Goal: Information Seeking & Learning: Learn about a topic

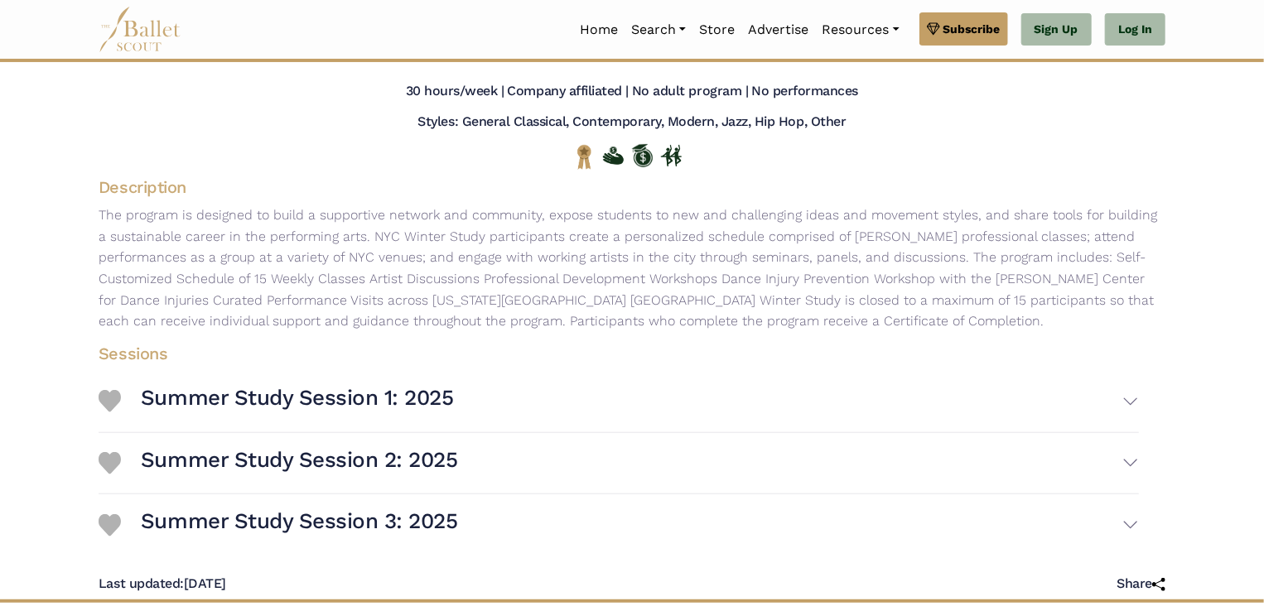
scroll to position [103, 0]
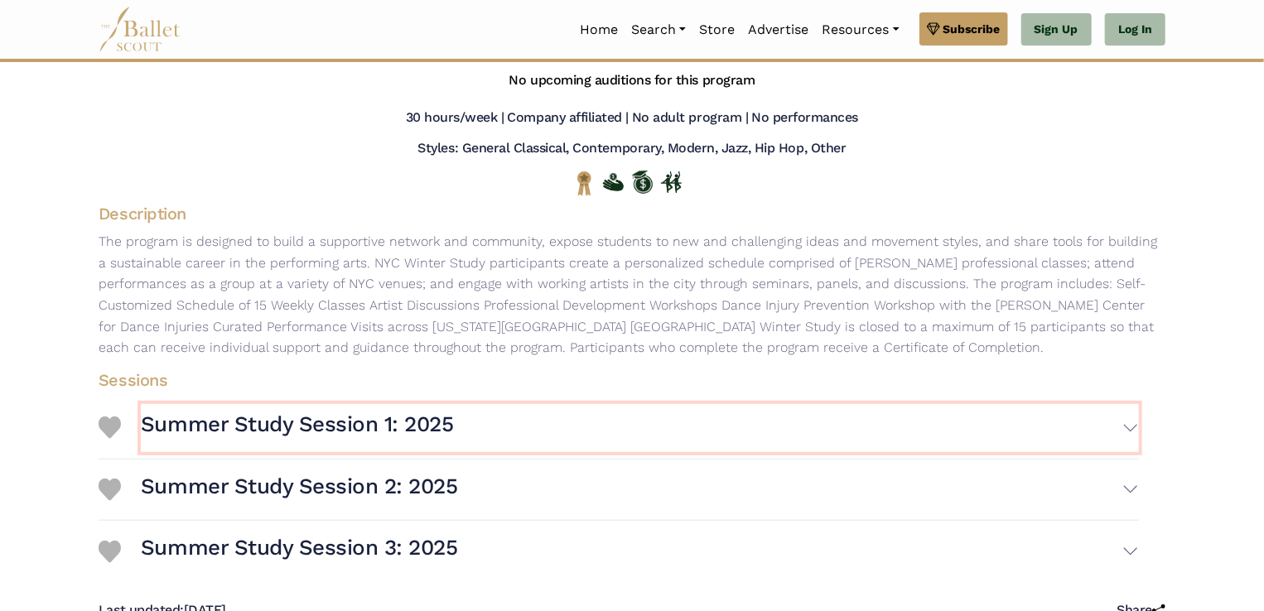
click at [302, 445] on button "Summer Study Session 1: 2025" at bounding box center [640, 428] width 998 height 48
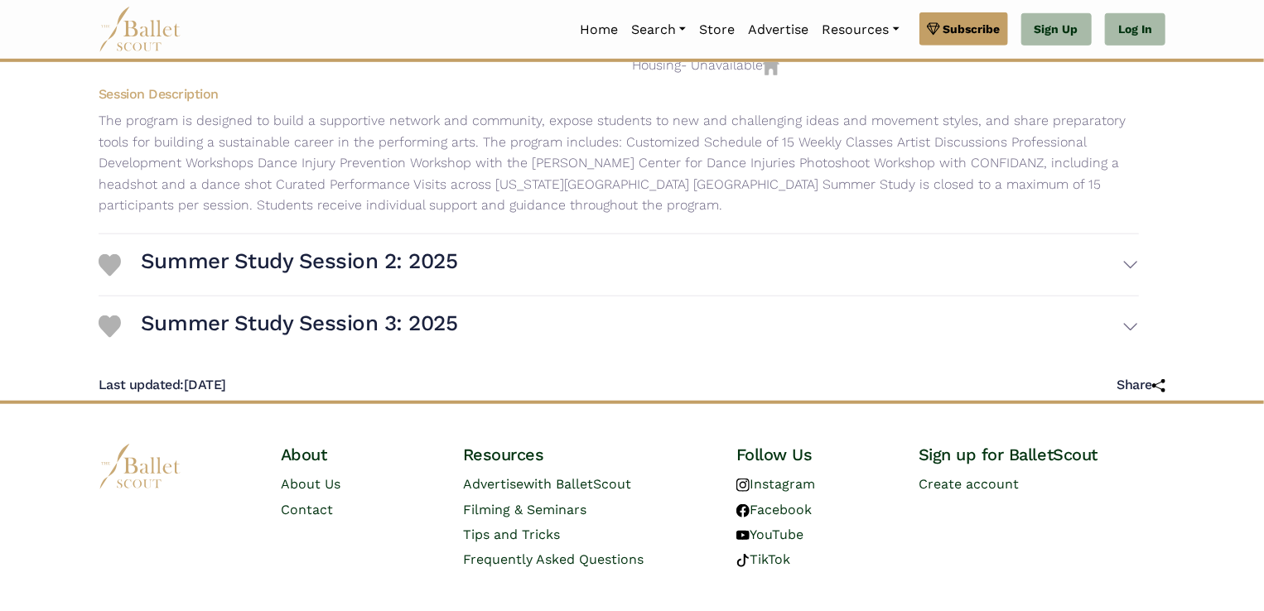
scroll to position [593, 0]
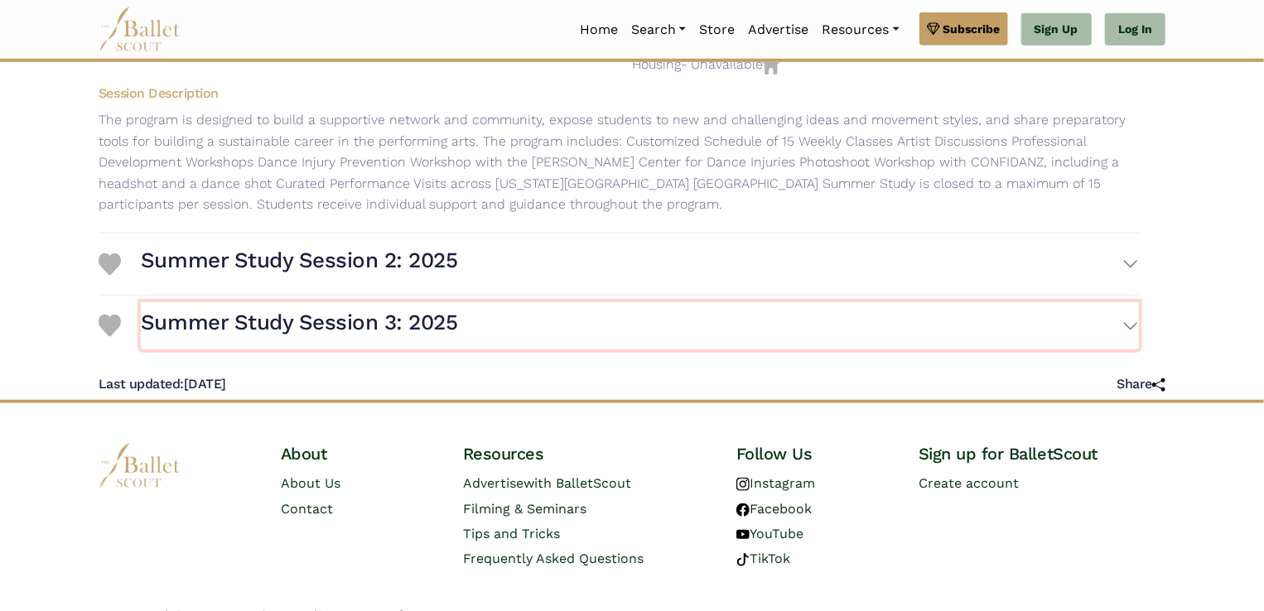
click at [384, 328] on h3 "Summer Study Session 3: 2025" at bounding box center [299, 323] width 317 height 28
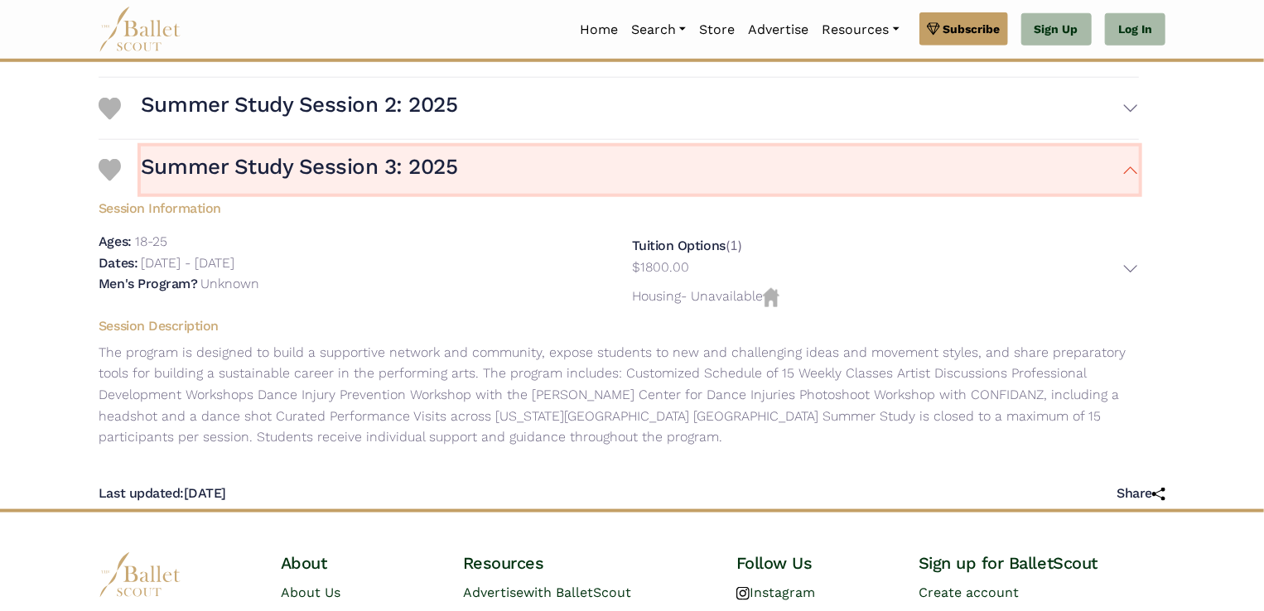
scroll to position [719, 0]
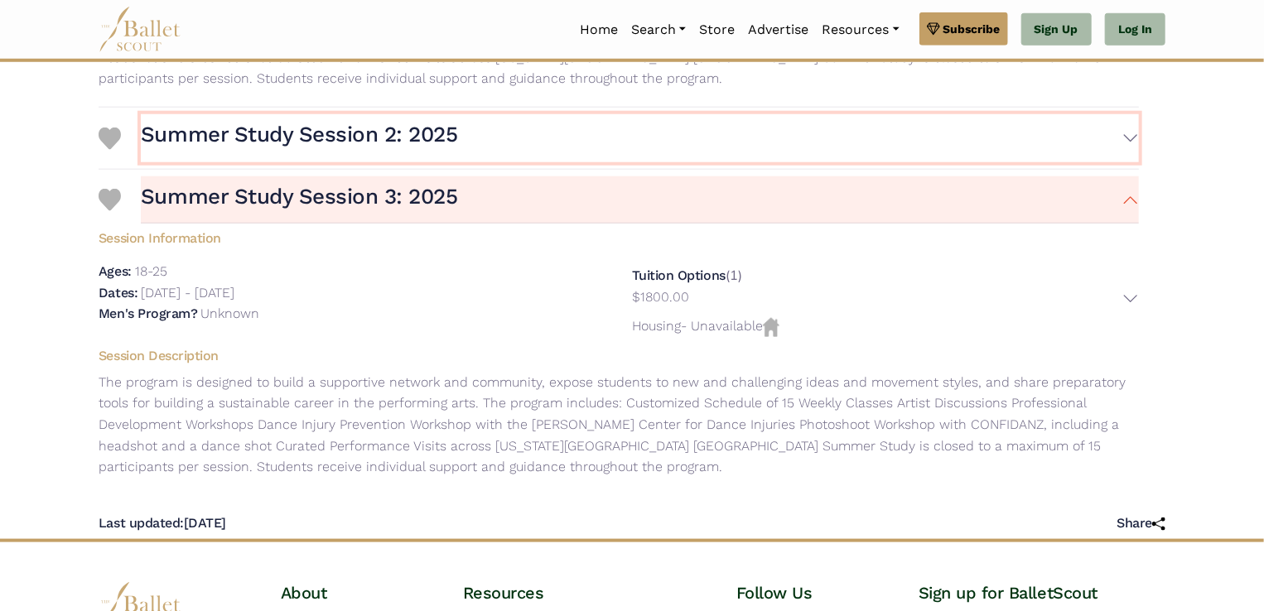
click at [265, 130] on h3 "Summer Study Session 2: 2025" at bounding box center [299, 135] width 317 height 28
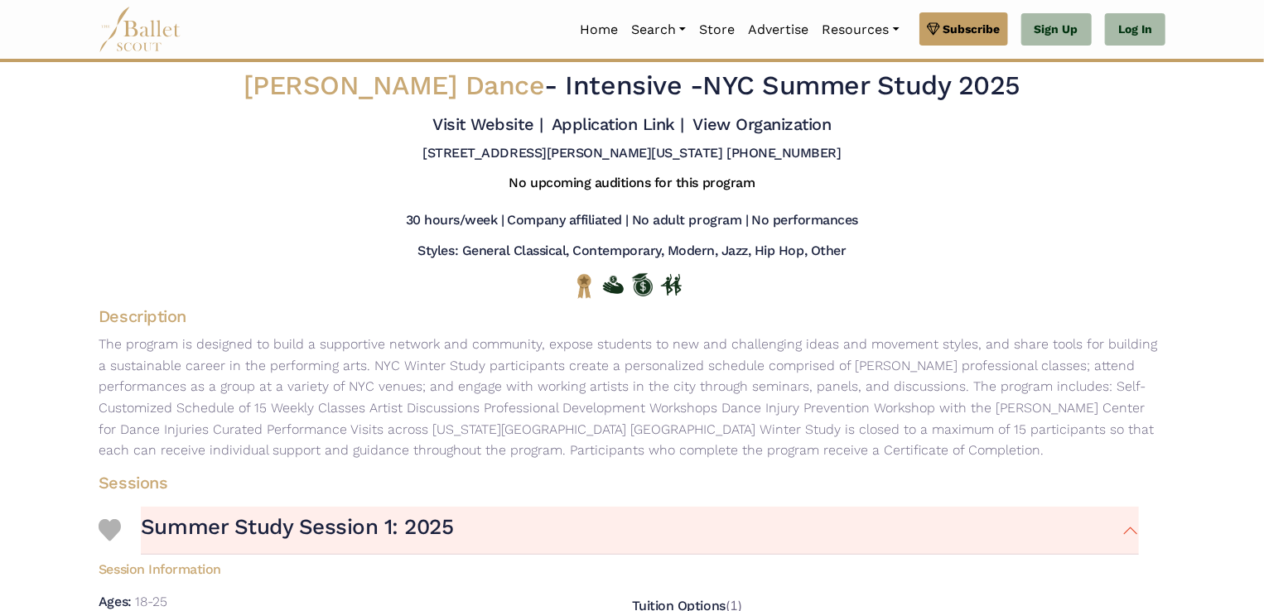
scroll to position [0, 0]
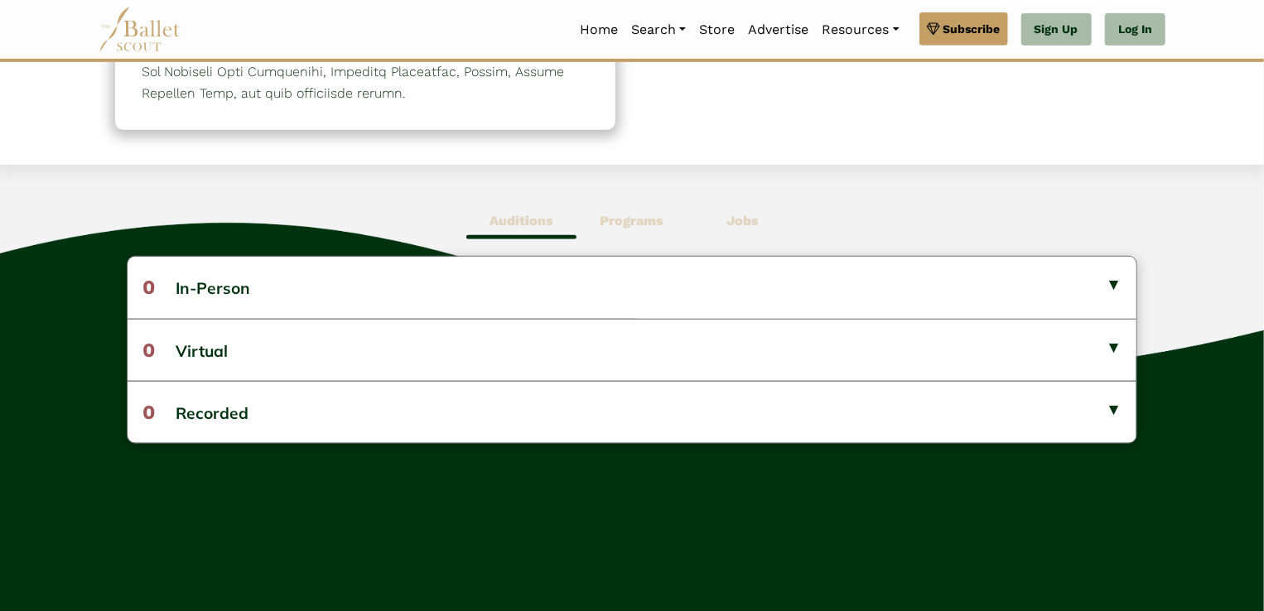
scroll to position [364, 0]
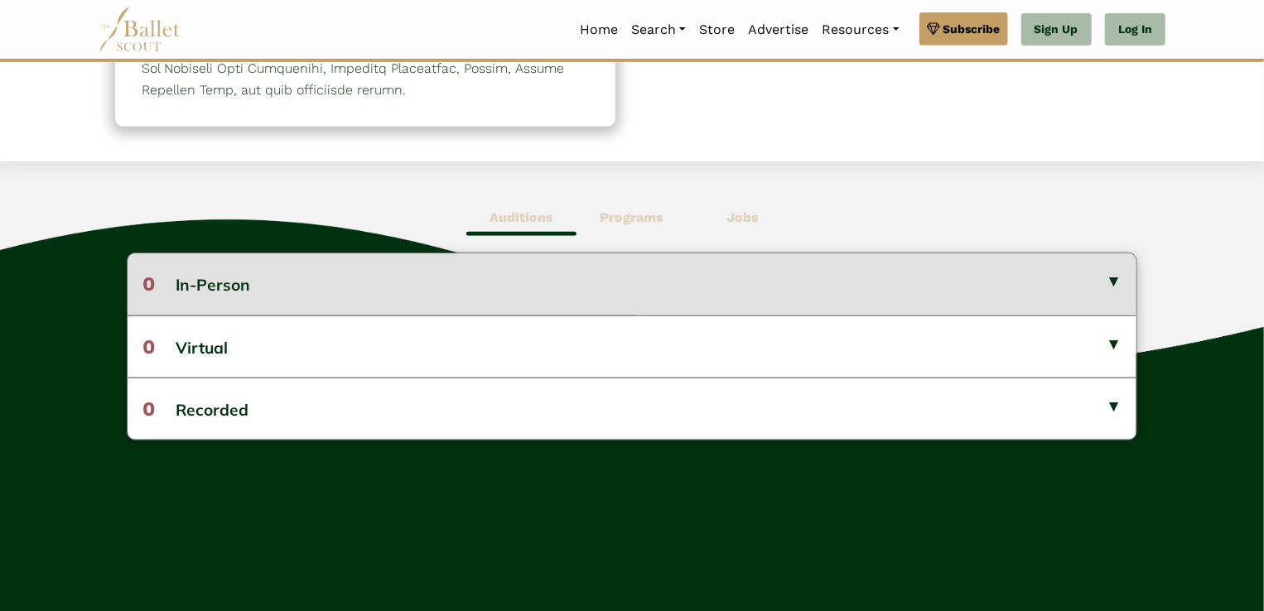
click at [477, 286] on button "0 In-Person" at bounding box center [633, 283] width 1010 height 61
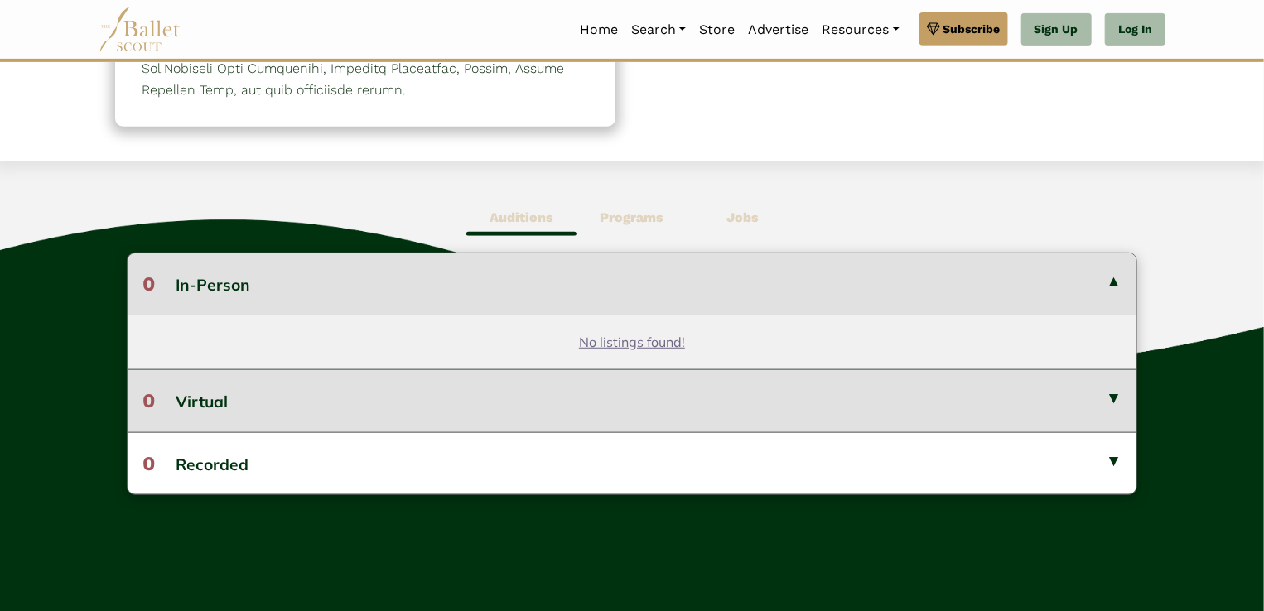
click at [487, 379] on button "0 Virtual" at bounding box center [633, 400] width 1010 height 62
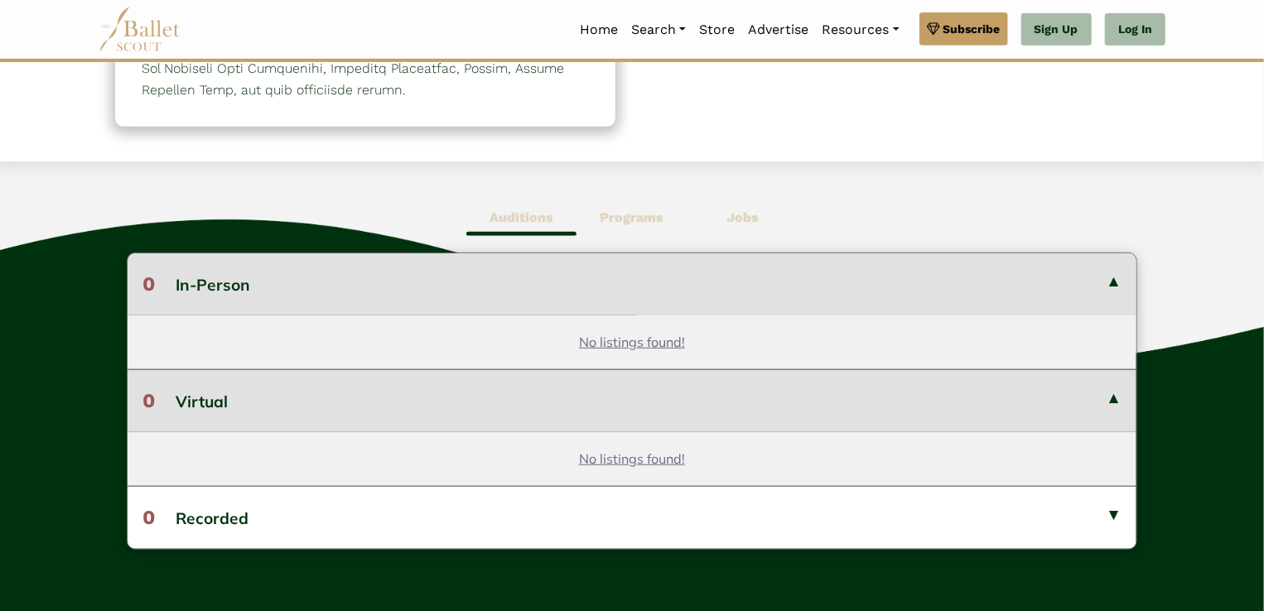
scroll to position [424, 0]
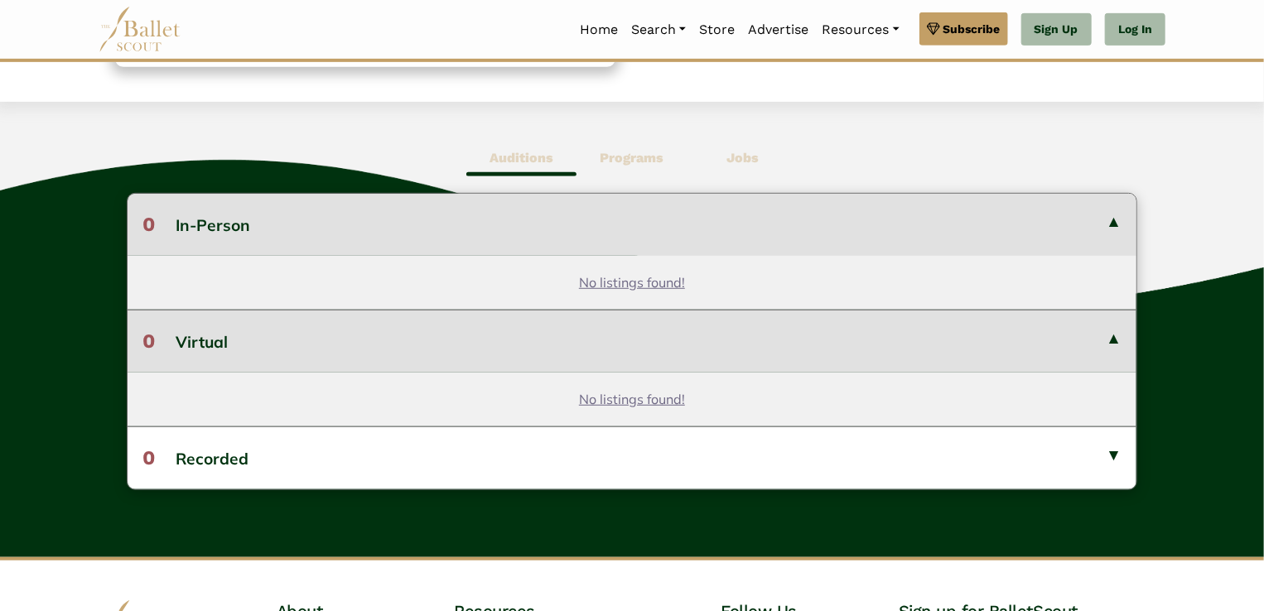
click at [646, 161] on b "Programs" at bounding box center [632, 158] width 64 height 16
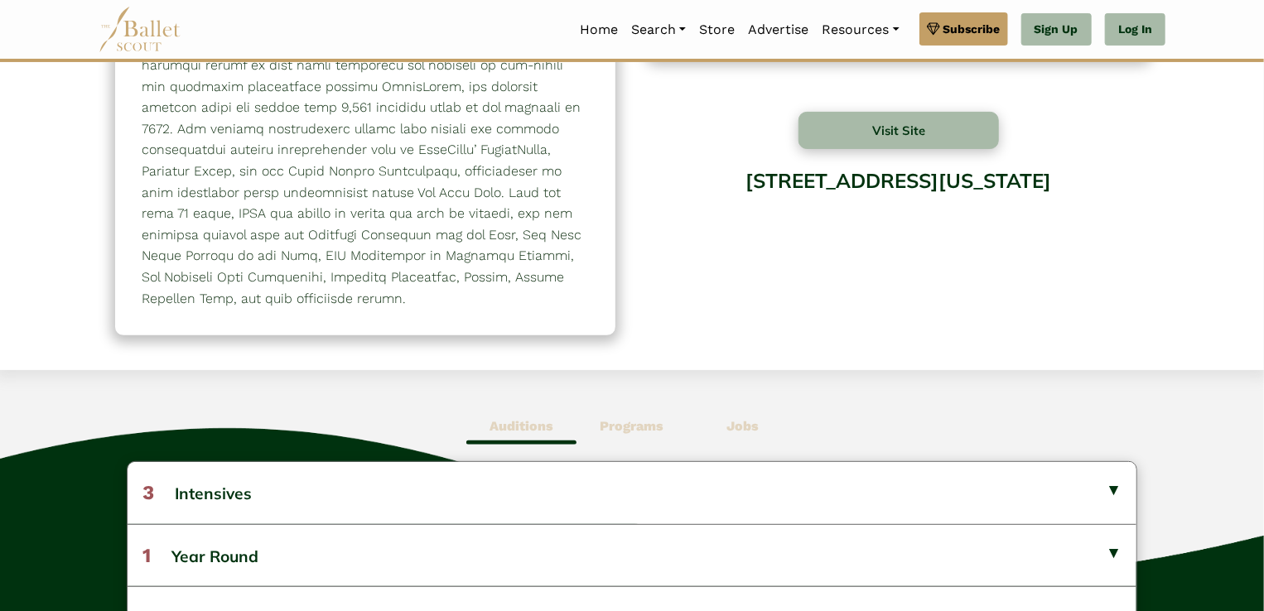
scroll to position [0, 0]
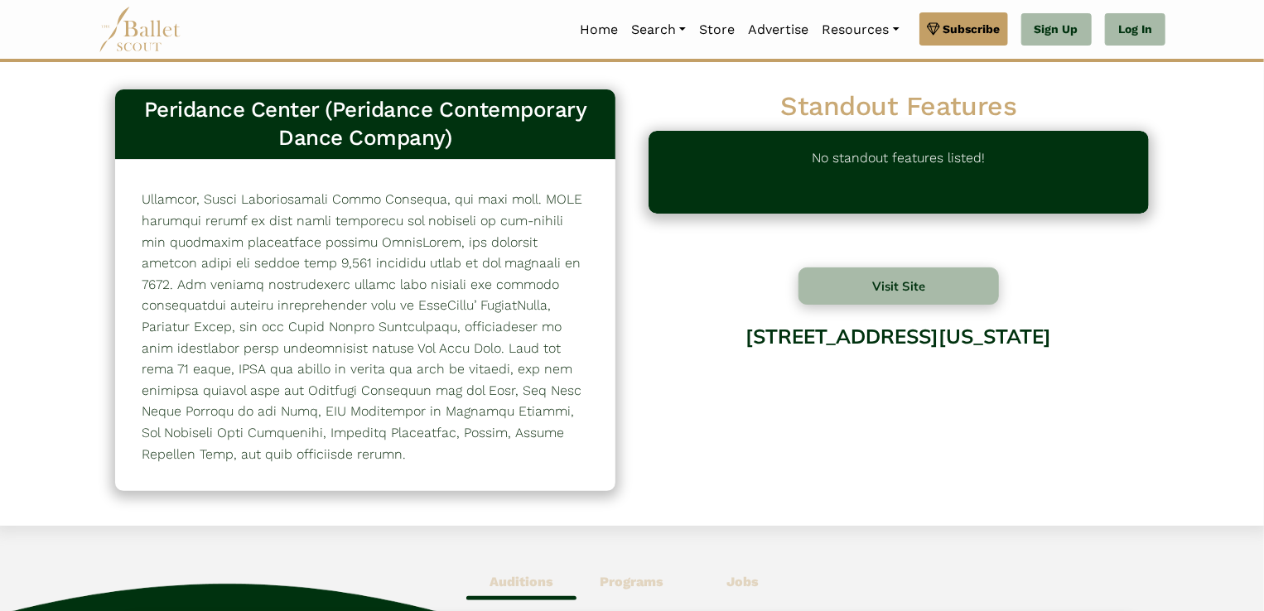
click at [646, 161] on div "Standout Features No standout features listed! Visit Site 126 East 13th Street …" at bounding box center [898, 267] width 533 height 373
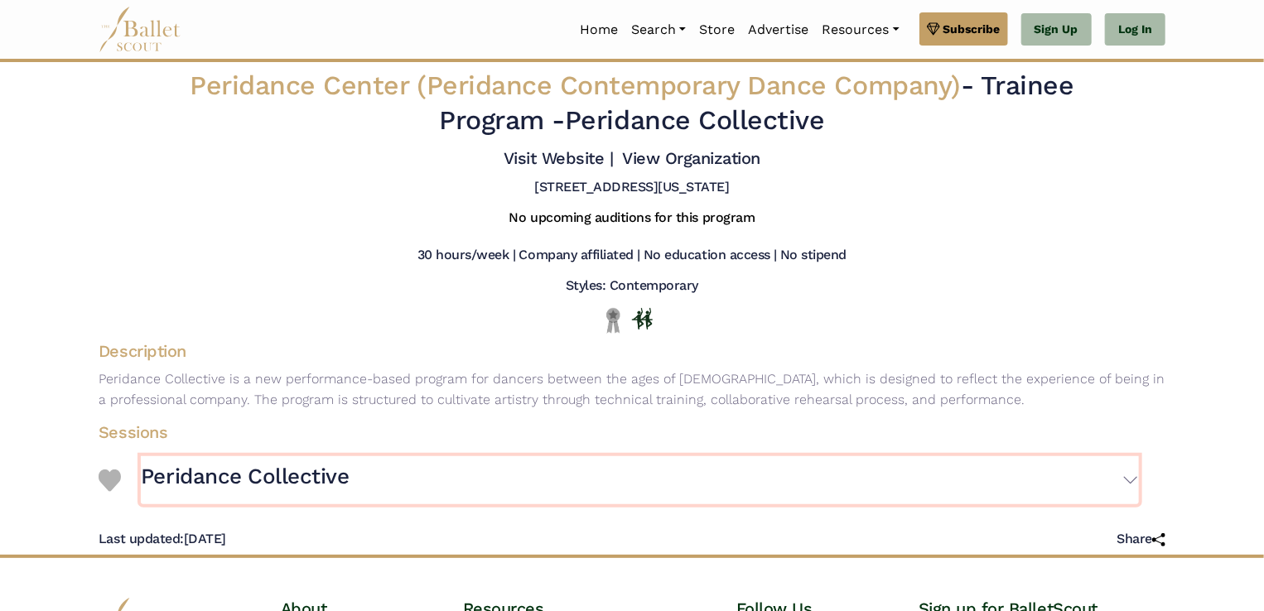
click at [961, 468] on button "Peridance Collective" at bounding box center [640, 480] width 998 height 48
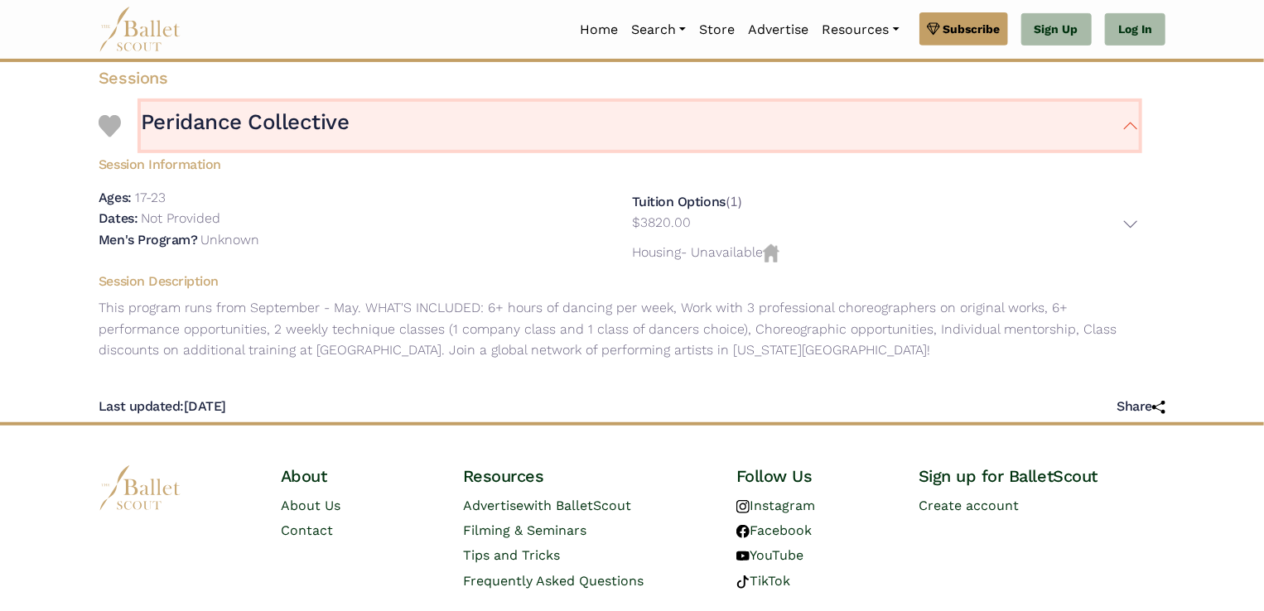
scroll to position [356, 0]
